Goal: Task Accomplishment & Management: Complete application form

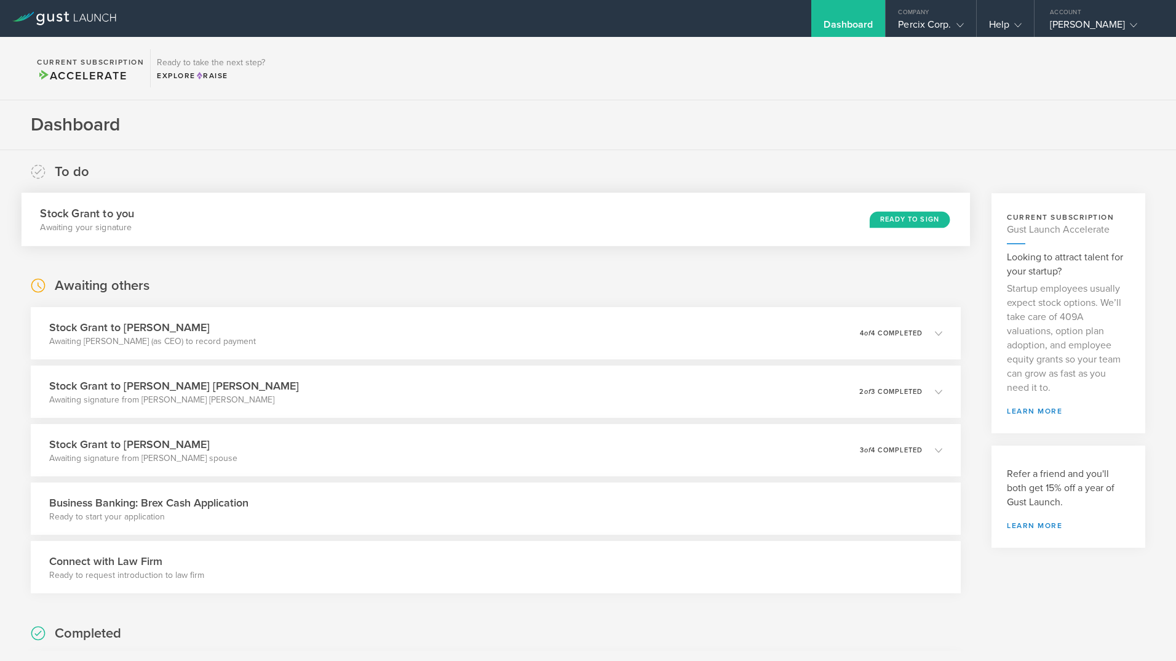
click at [885, 229] on div "Stock Grant to you Awaiting your signature Ready to Sign" at bounding box center [496, 220] width 949 height 54
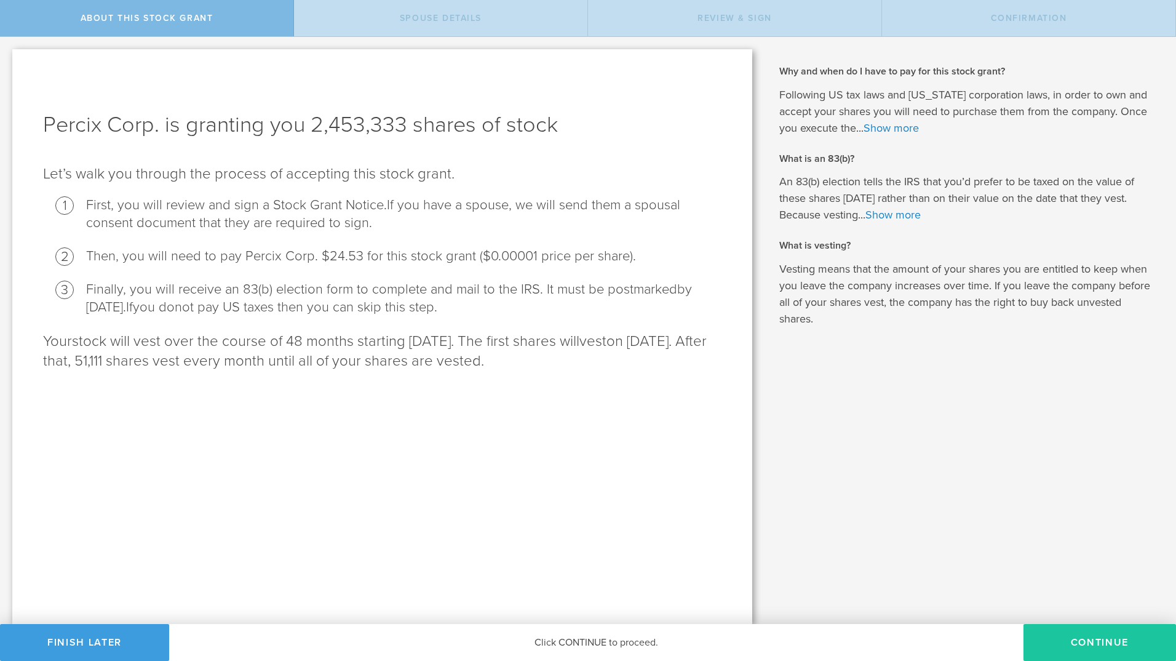
click at [1095, 637] on button "CONTINUE" at bounding box center [1100, 642] width 153 height 37
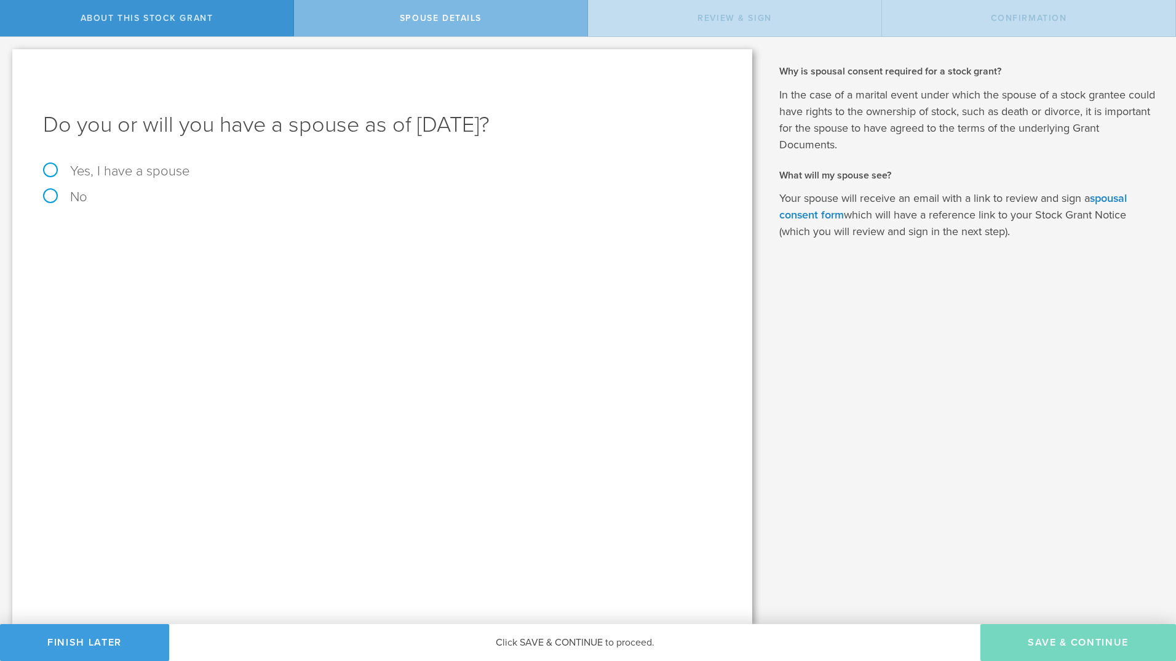
click at [55, 163] on form "Do you or will you have a spouse as of October 1, 2025? Yes, I have a spouse No" at bounding box center [382, 157] width 679 height 94
click at [45, 164] on form "Do you or will you have a spouse as of October 1, 2025? Yes, I have a spouse No" at bounding box center [382, 157] width 679 height 94
click at [46, 168] on label "Yes, I have a spouse" at bounding box center [382, 171] width 679 height 14
click at [8, 57] on input "Yes, I have a spouse" at bounding box center [4, 47] width 8 height 20
radio input "true"
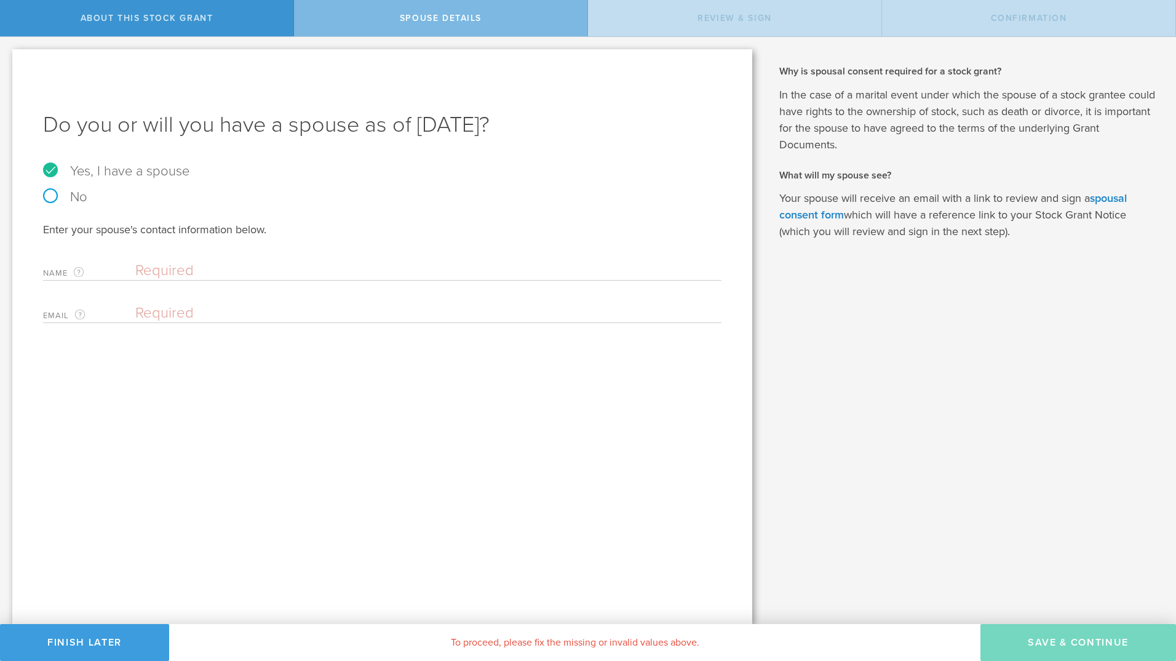
click at [166, 269] on input "text" at bounding box center [425, 270] width 580 height 18
type input "Ryan Blevins"
type input "ryan.blevins@victoryptforall.com"
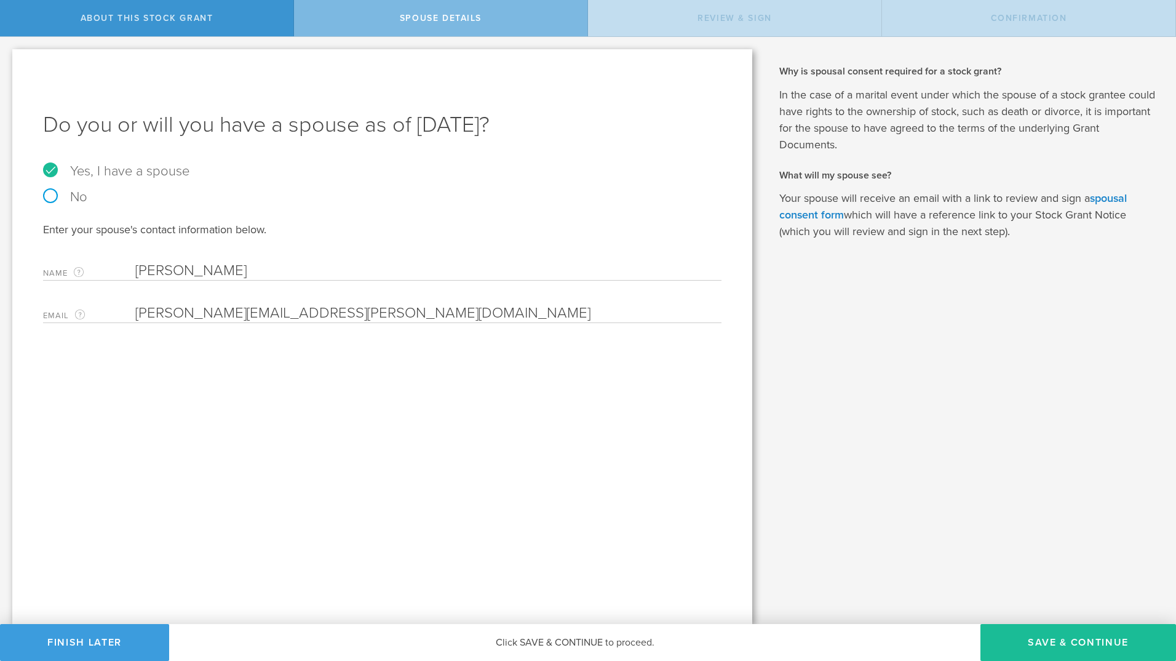
click at [573, 439] on div "Do you or will you have a spouse as of October 1, 2025? Yes, I have a spouse No…" at bounding box center [382, 336] width 740 height 575
click at [1107, 642] on button "Save & Continue" at bounding box center [1079, 642] width 196 height 37
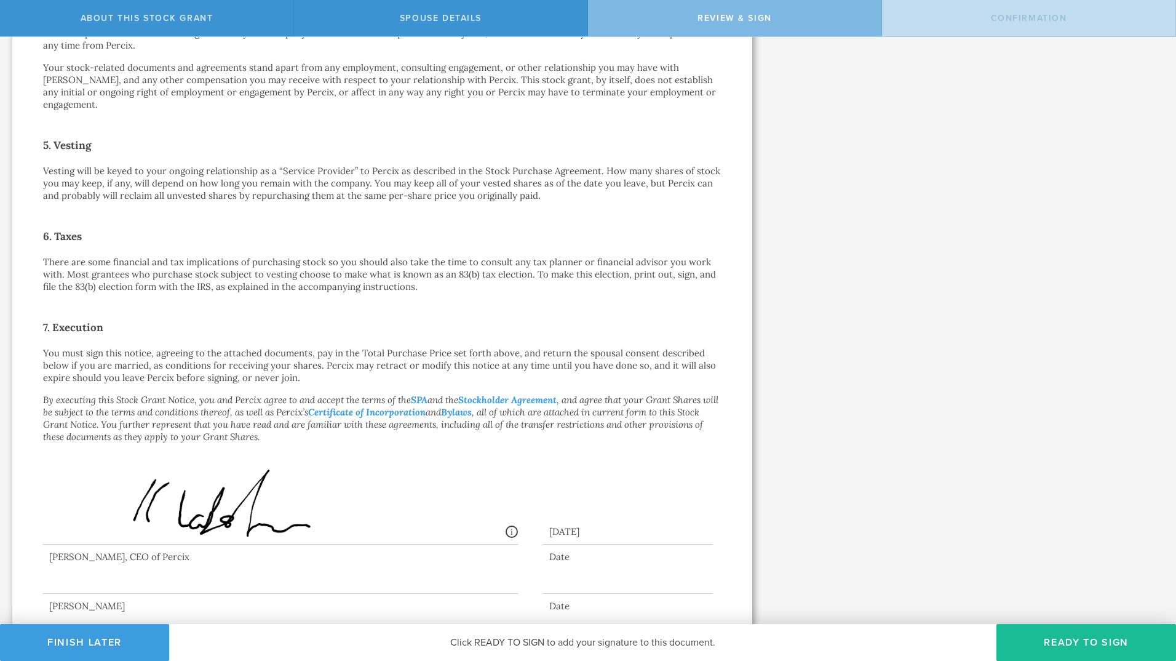
scroll to position [674, 0]
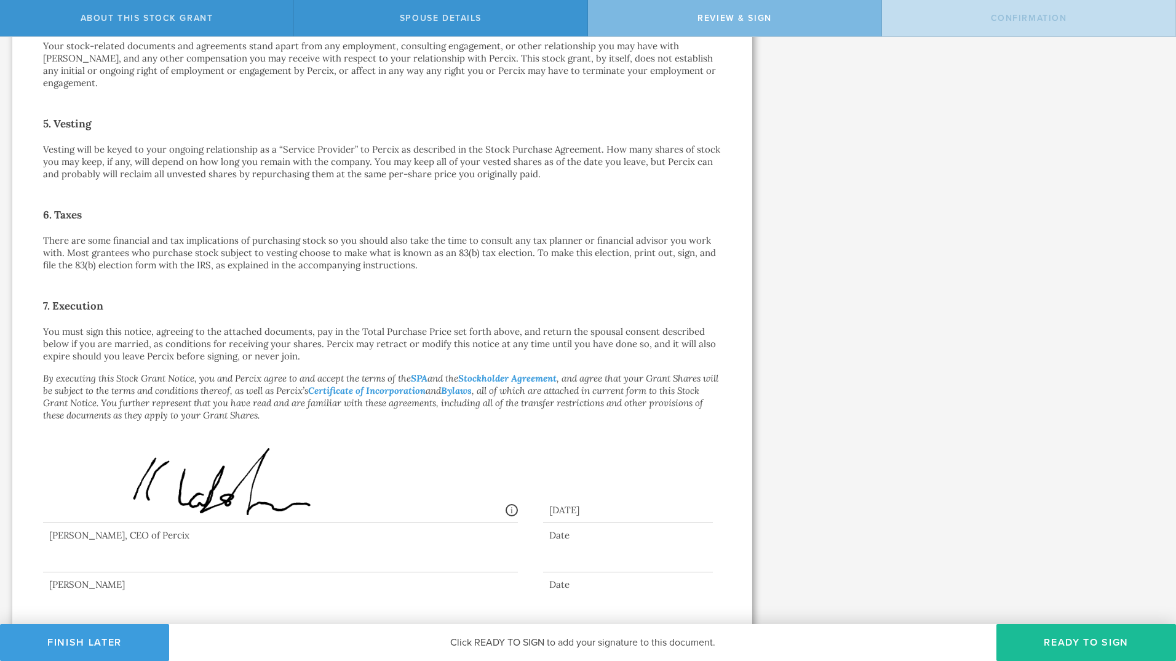
click at [103, 547] on div at bounding box center [280, 547] width 475 height 49
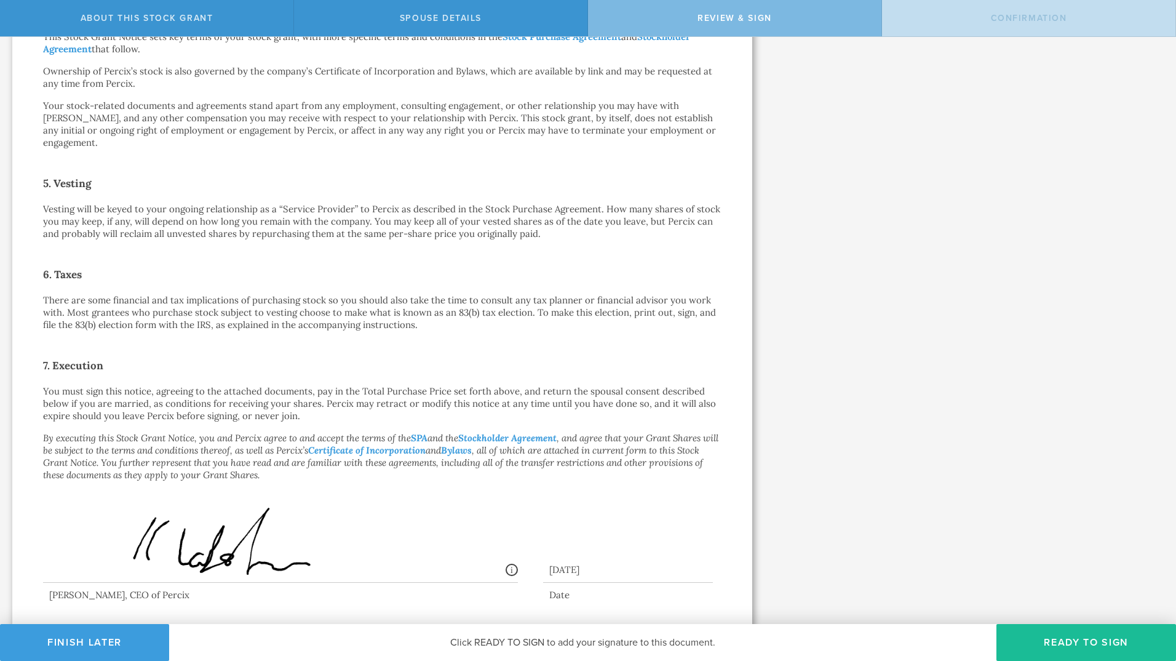
scroll to position [612, 0]
click at [1091, 628] on button "Ready to Sign" at bounding box center [1087, 642] width 180 height 37
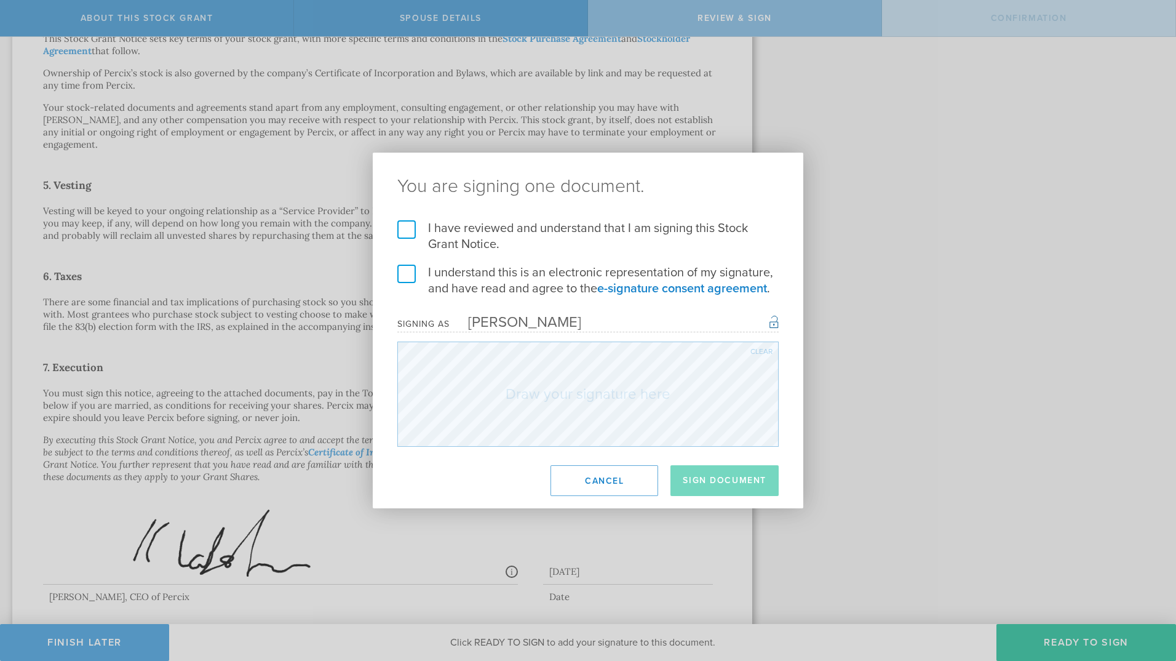
click at [409, 226] on label "I have reviewed and understand that I am signing this Stock Grant Notice." at bounding box center [587, 236] width 381 height 32
click at [0, 0] on input "I have reviewed and understand that I am signing this Stock Grant Notice." at bounding box center [0, 0] width 0 height 0
click at [408, 277] on label "I understand this is an electronic representation of my signature, and have rea…" at bounding box center [587, 281] width 381 height 32
click at [0, 0] on input "I understand this is an electronic representation of my signature, and have rea…" at bounding box center [0, 0] width 0 height 0
click at [736, 479] on button "Sign Document" at bounding box center [725, 480] width 108 height 31
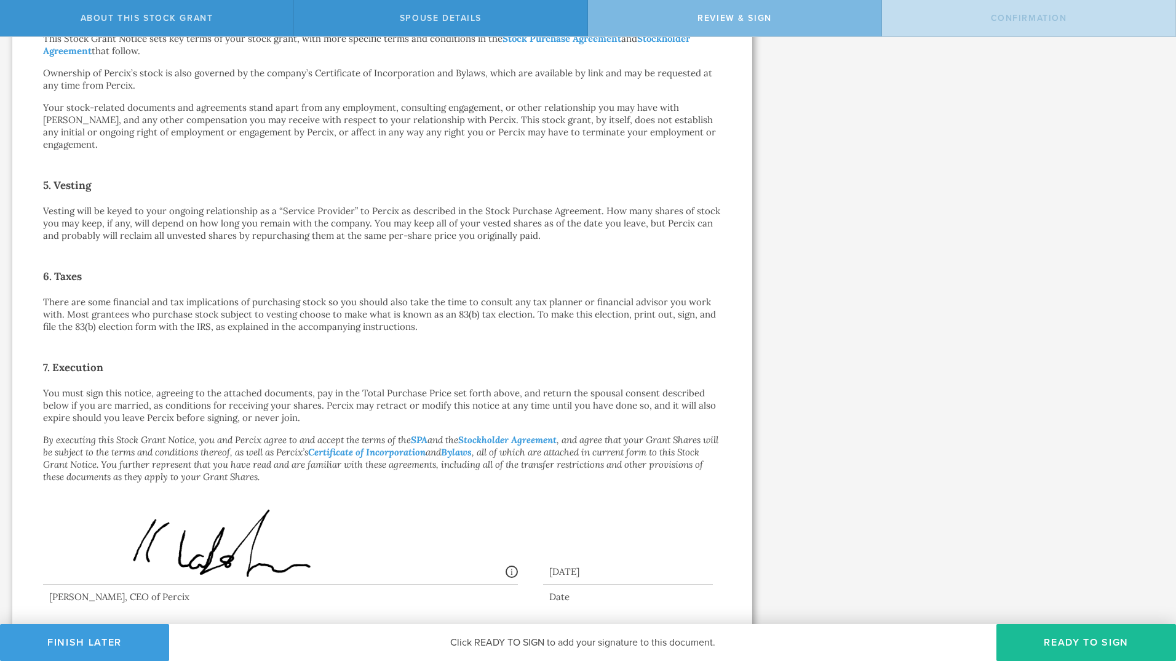
scroll to position [0, 0]
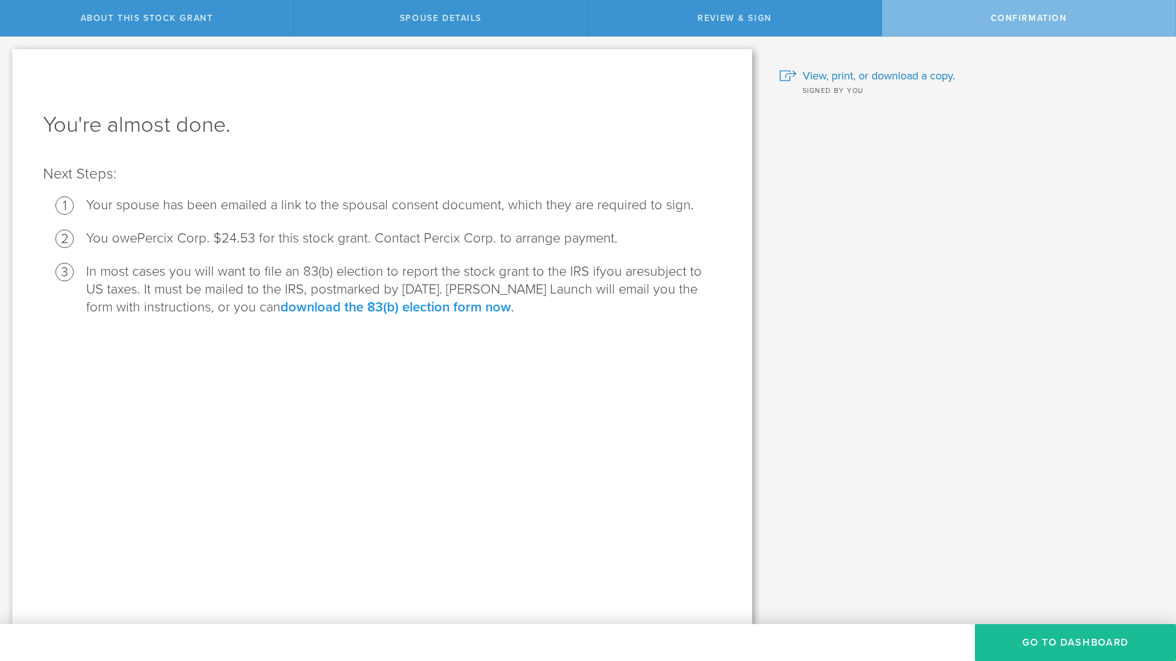
click at [422, 311] on link "download the 83(b) election form now" at bounding box center [396, 307] width 231 height 16
click at [1079, 636] on button "Go to Dashboard" at bounding box center [1075, 642] width 201 height 37
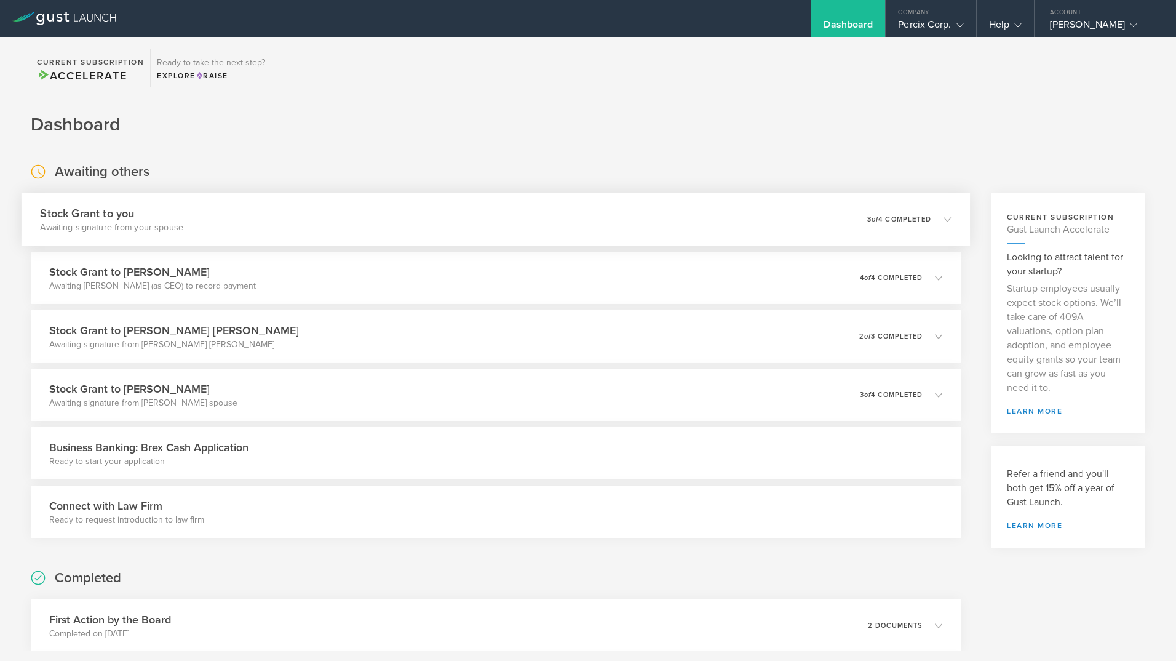
click at [931, 223] on icon at bounding box center [941, 218] width 20 height 11
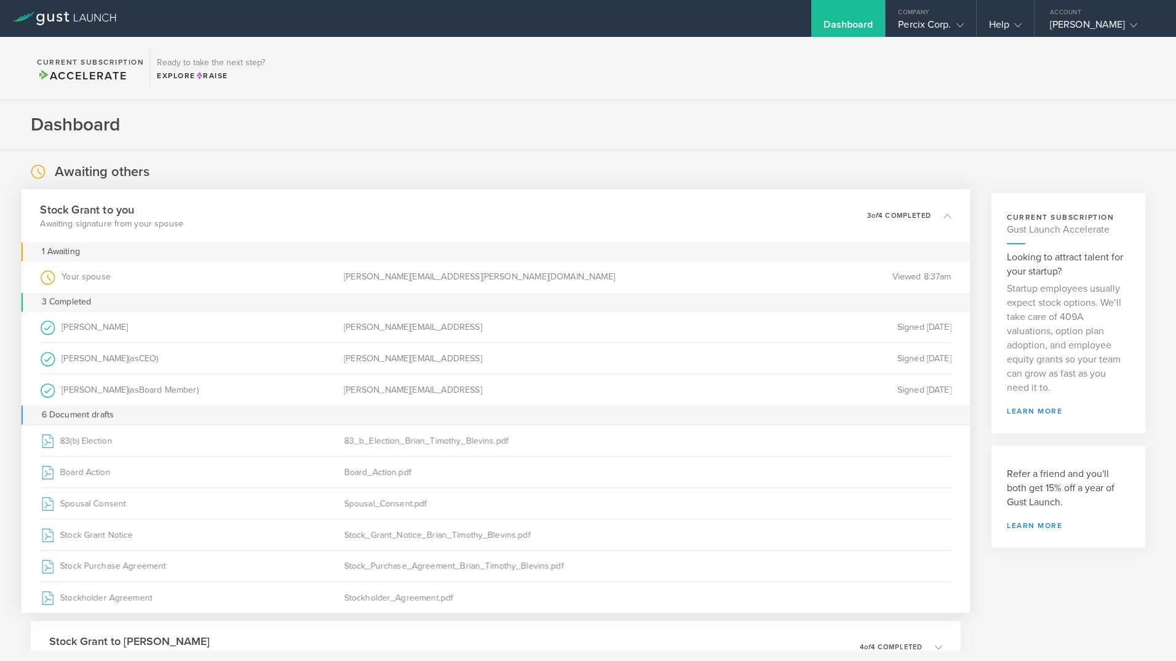
click at [931, 217] on icon at bounding box center [941, 215] width 20 height 11
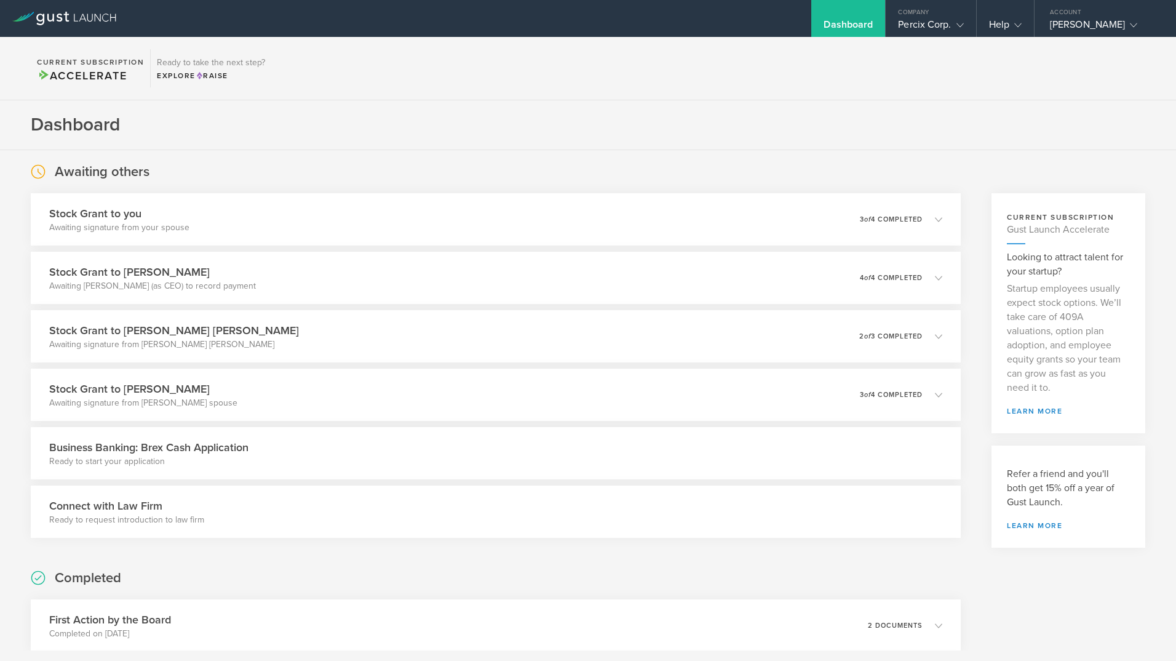
click at [843, 34] on div "Dashboard" at bounding box center [848, 27] width 49 height 18
click at [428, 210] on div "Stock Grant to you Awaiting signature from your spouse 0 undeliverable 3 of 4 c…" at bounding box center [496, 220] width 949 height 54
